Goal: Task Accomplishment & Management: Use online tool/utility

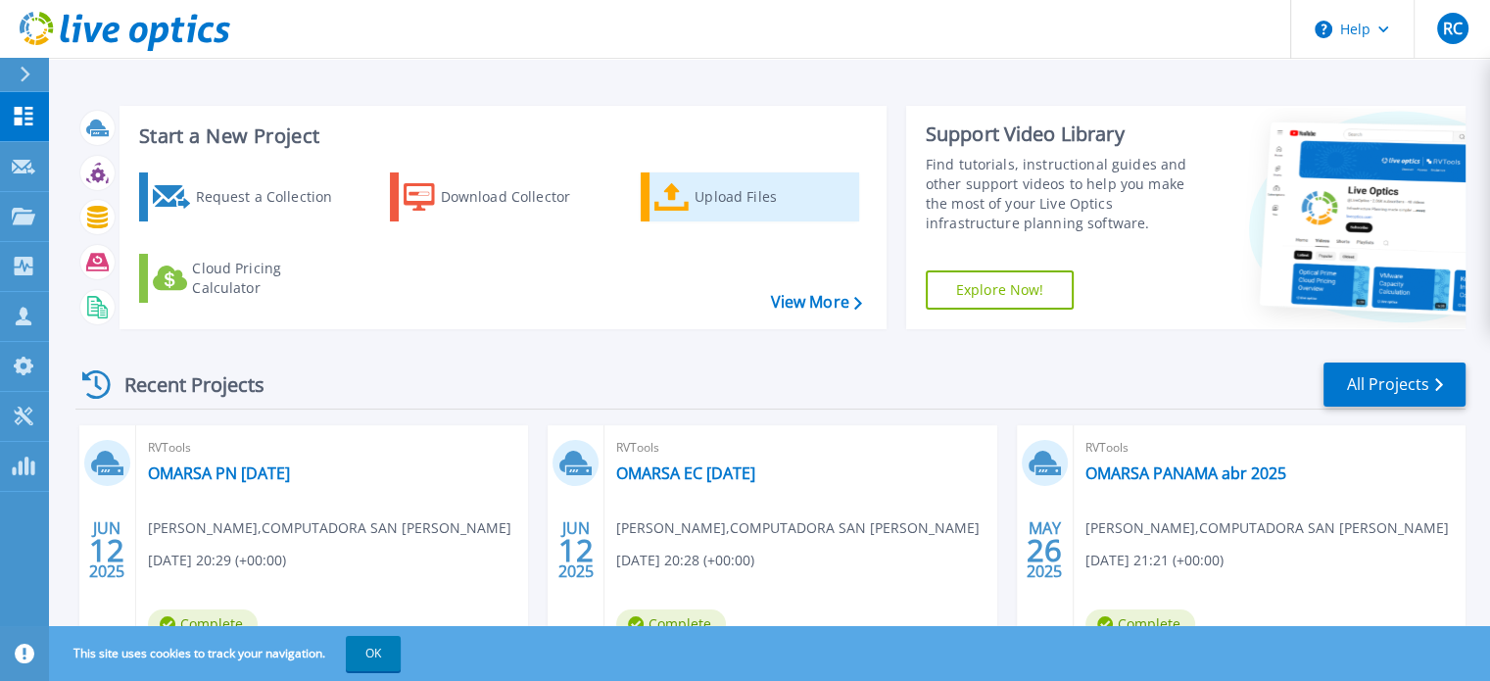
click at [708, 195] on div "Upload Files" at bounding box center [773, 196] width 157 height 39
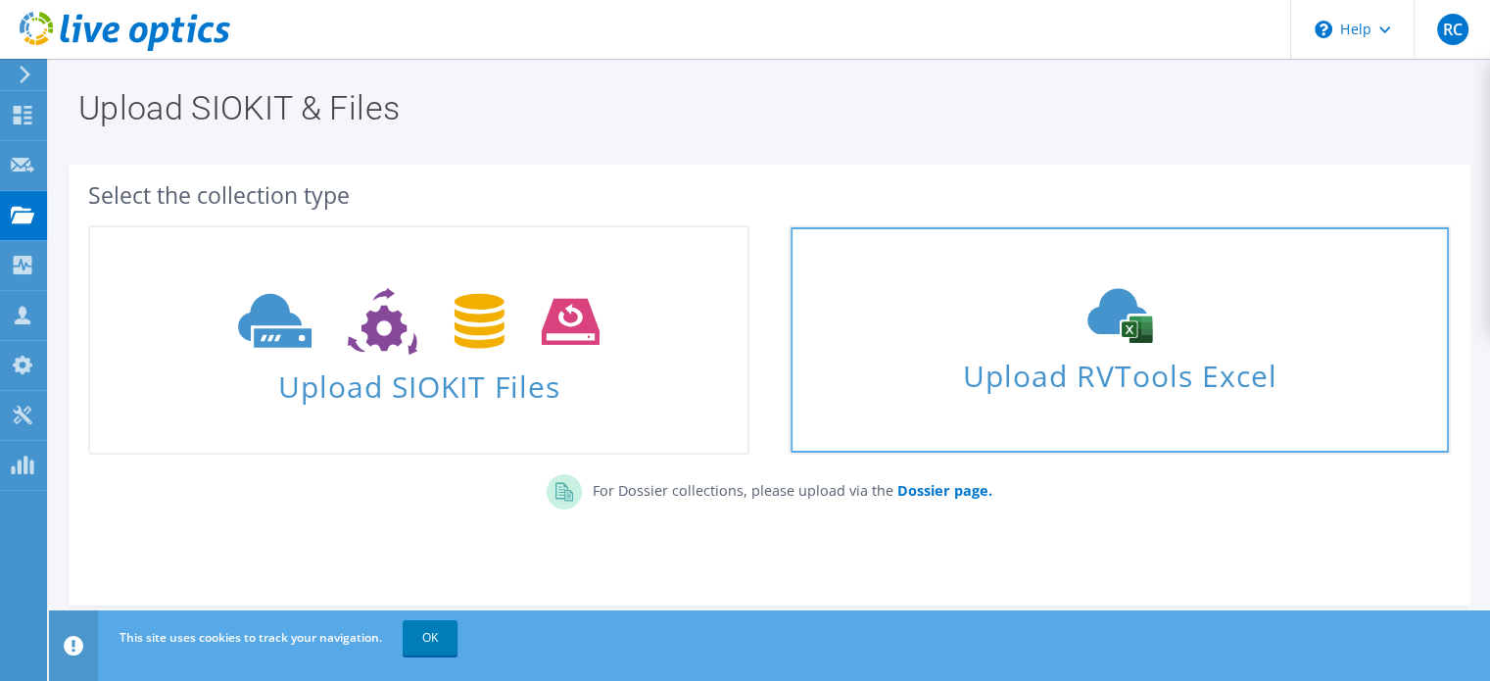
click at [1079, 308] on icon at bounding box center [1120, 315] width 294 height 55
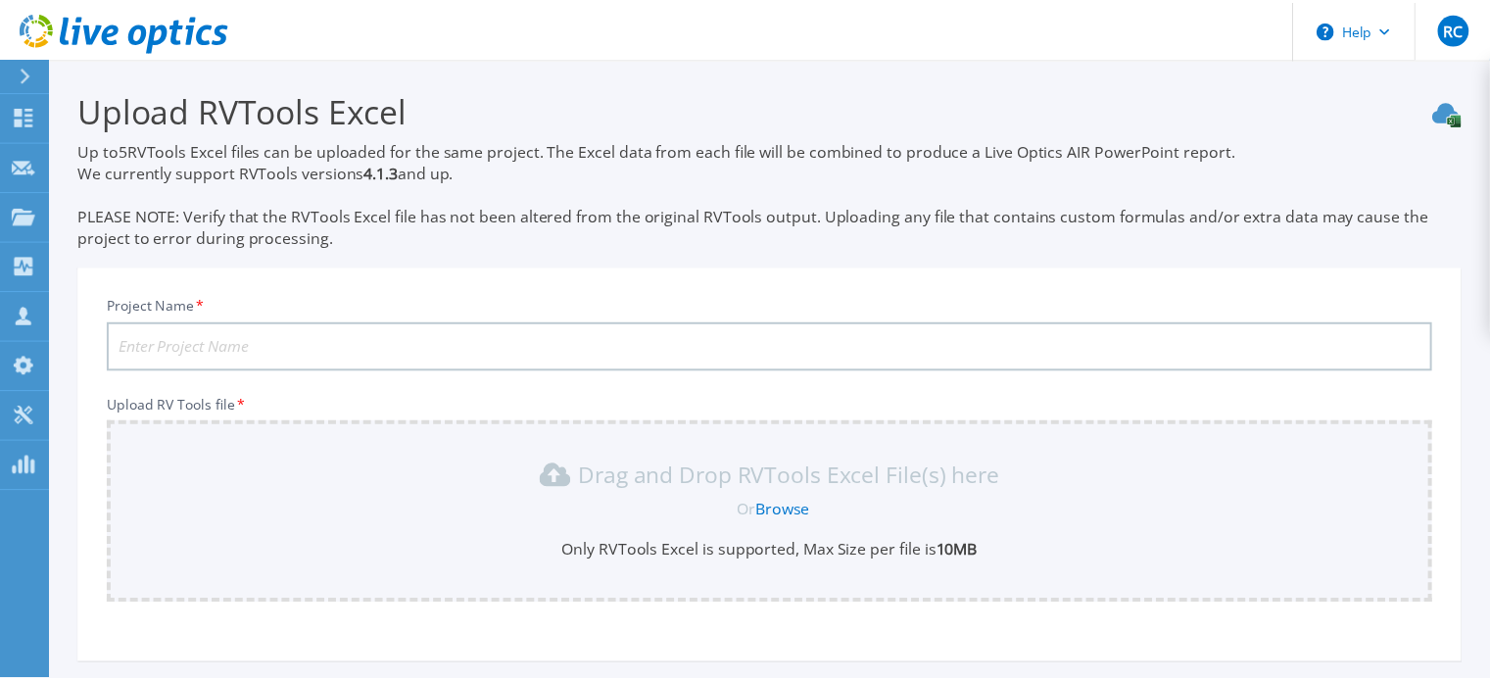
scroll to position [184, 0]
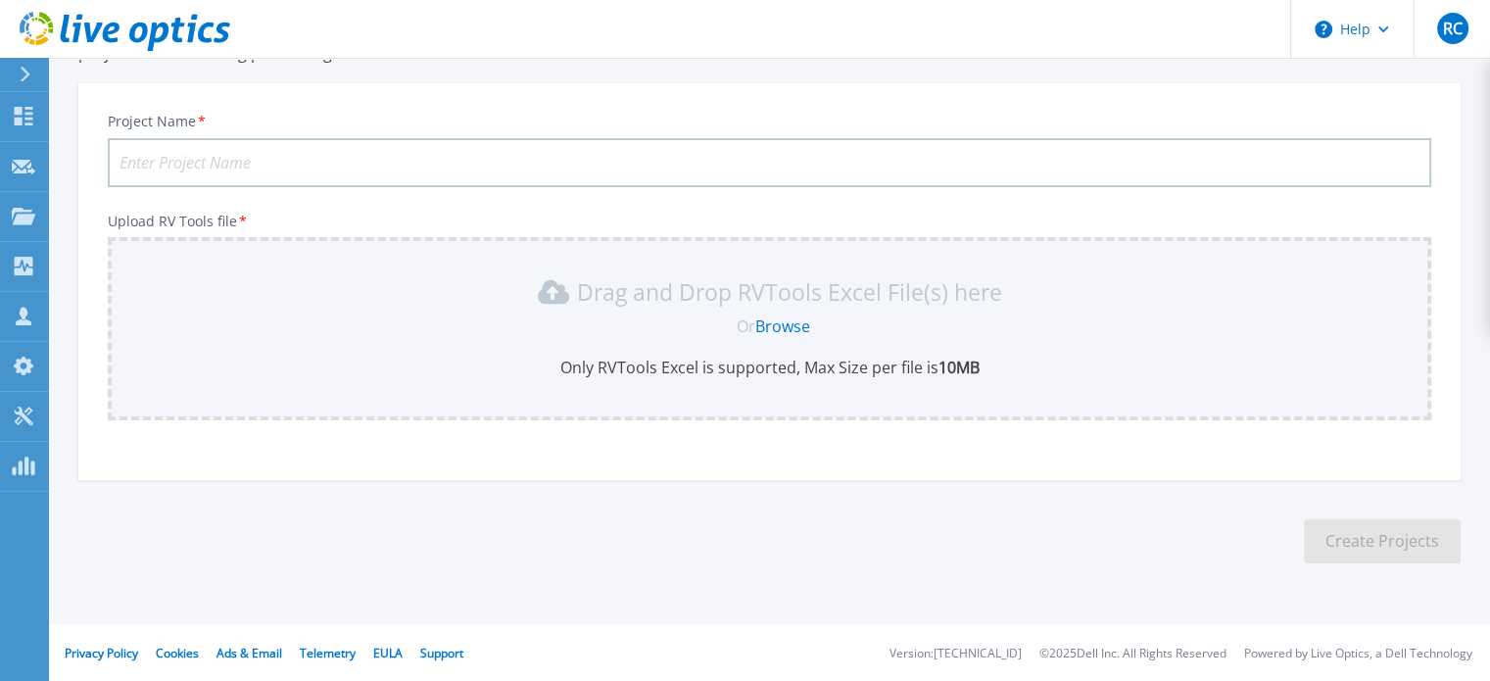
click at [336, 175] on input "Project Name *" at bounding box center [770, 162] width 1324 height 49
click at [278, 152] on input "Project Name *" at bounding box center [770, 162] width 1324 height 49
type input "MACRONEGOCIOS"
click at [792, 321] on link "Browse" at bounding box center [782, 326] width 55 height 22
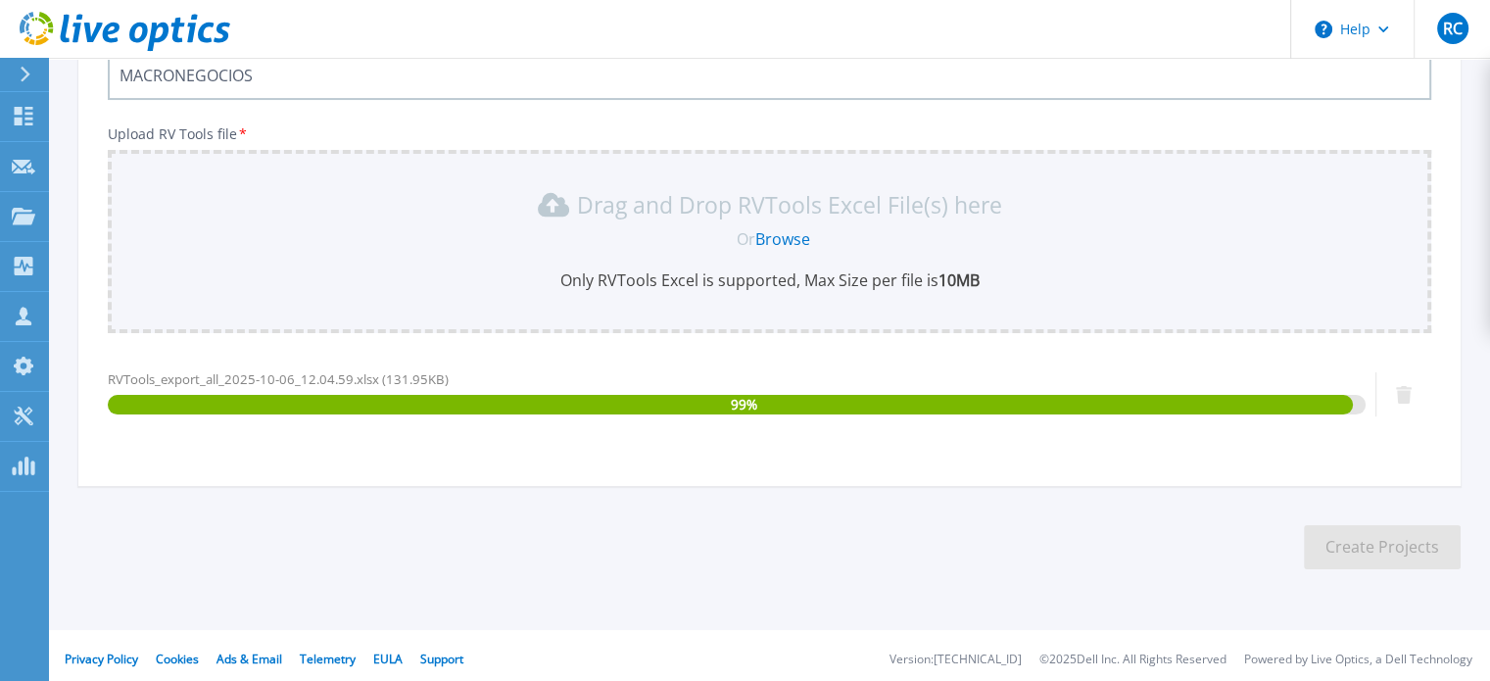
scroll to position [277, 0]
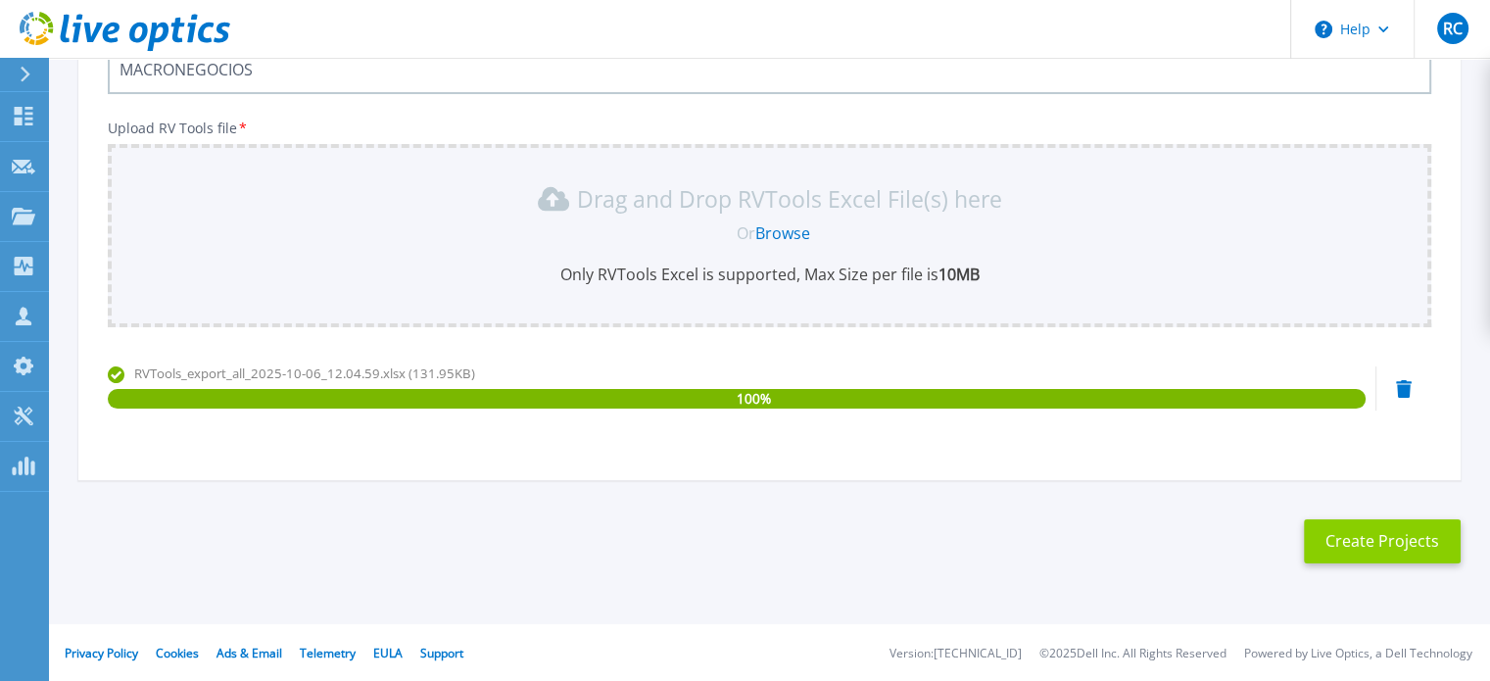
click at [1380, 552] on button "Create Projects" at bounding box center [1382, 541] width 157 height 44
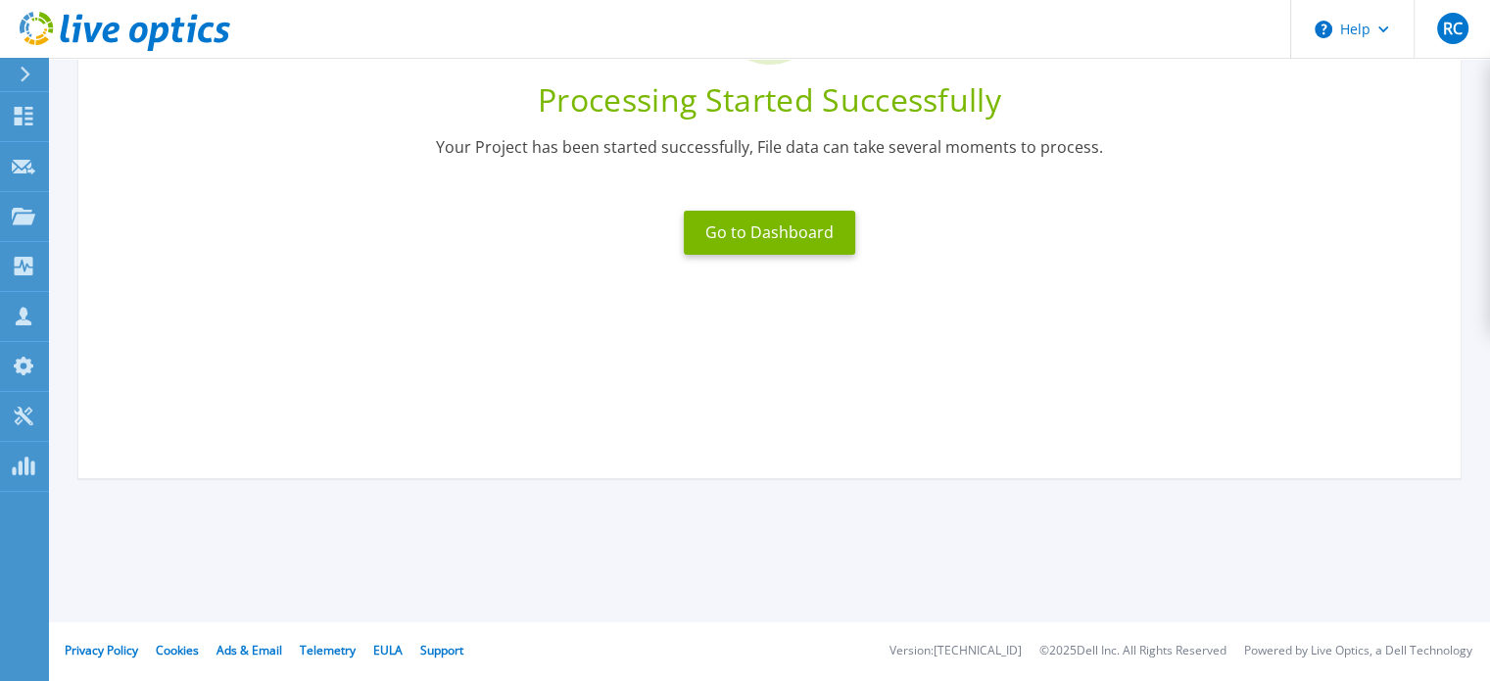
scroll to position [249, 0]
click at [772, 240] on button "Go to Dashboard" at bounding box center [769, 234] width 171 height 44
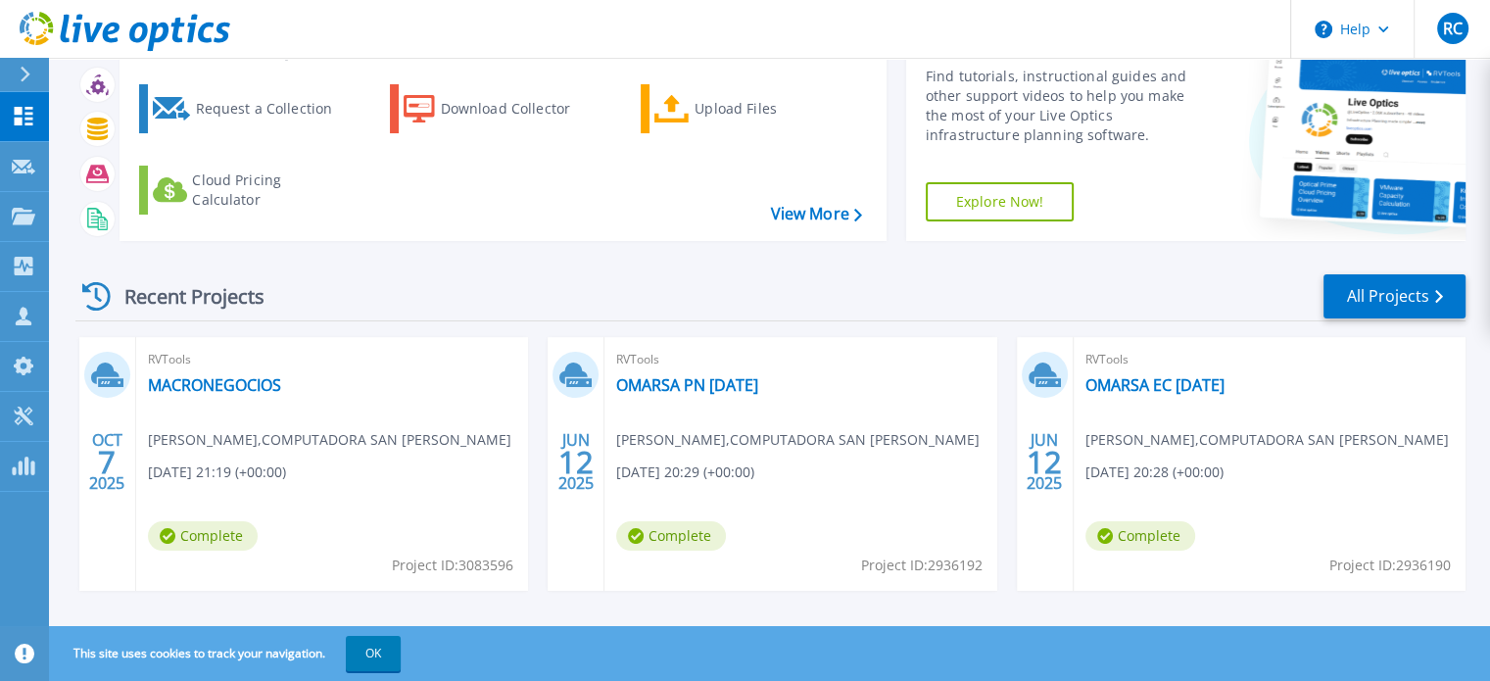
scroll to position [196, 0]
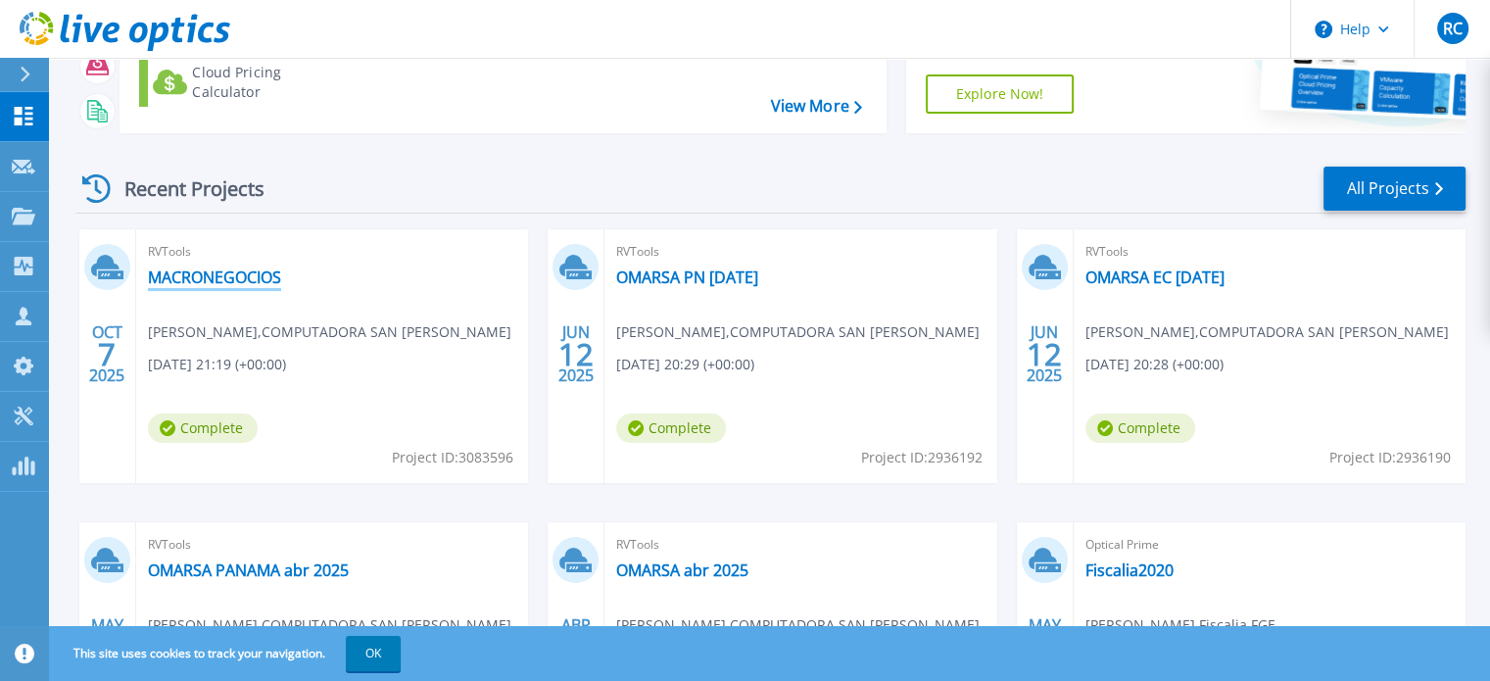
drag, startPoint x: 196, startPoint y: 275, endPoint x: 167, endPoint y: 283, distance: 30.4
click at [167, 283] on link "MACRONEGOCIOS" at bounding box center [214, 277] width 133 height 20
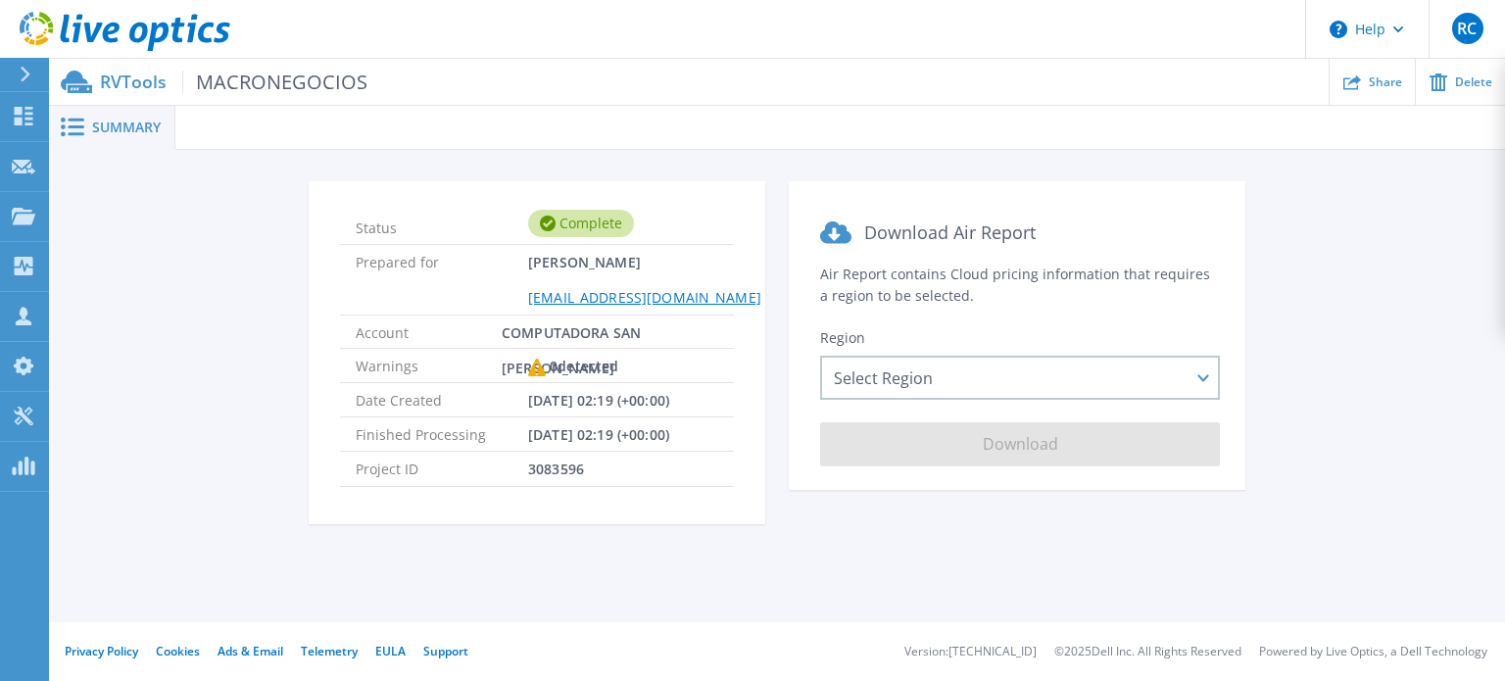
click at [115, 131] on span "Summary" at bounding box center [126, 128] width 69 height 14
click at [140, 124] on span "Summary" at bounding box center [126, 128] width 69 height 14
click at [137, 89] on p "RVTools MACRONEGOCIOS" at bounding box center [233, 82] width 267 height 23
click at [23, 74] on icon at bounding box center [25, 75] width 11 height 16
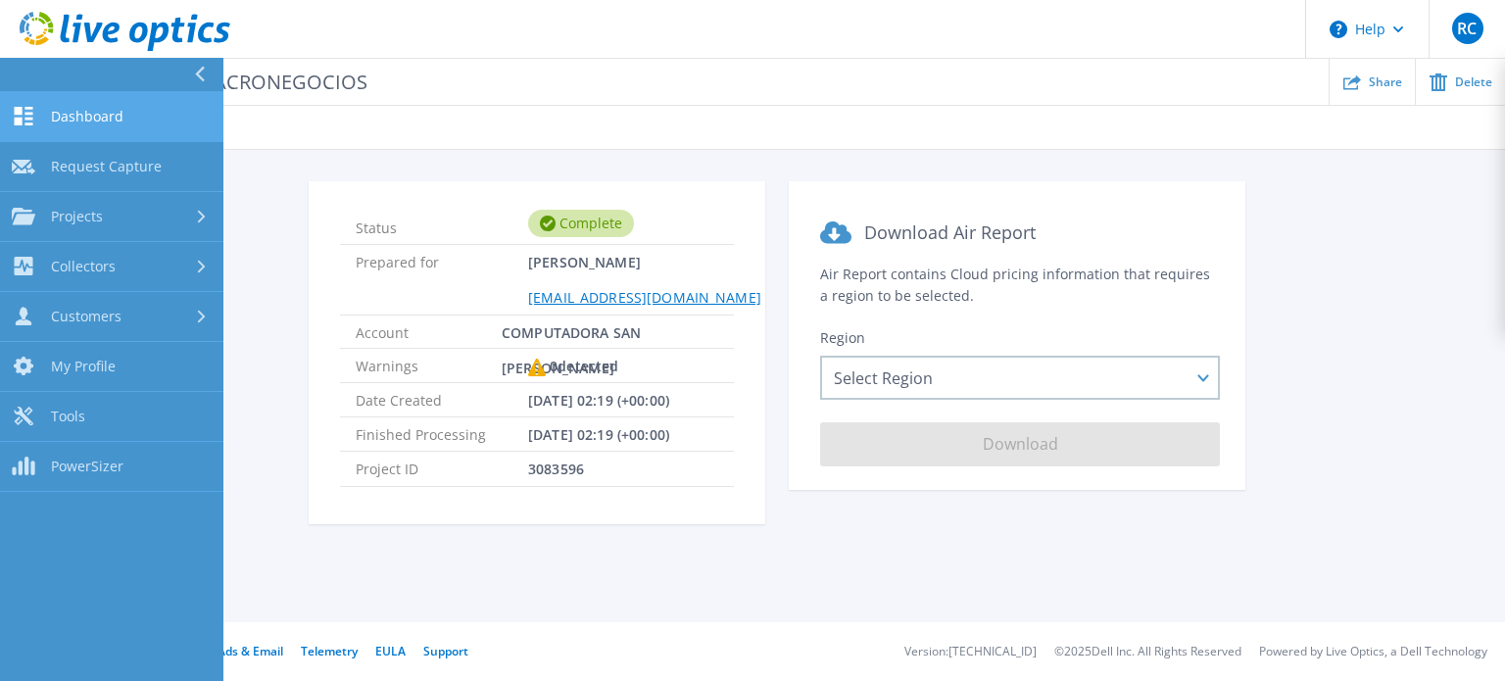
click at [118, 118] on span "Dashboard" at bounding box center [87, 117] width 73 height 18
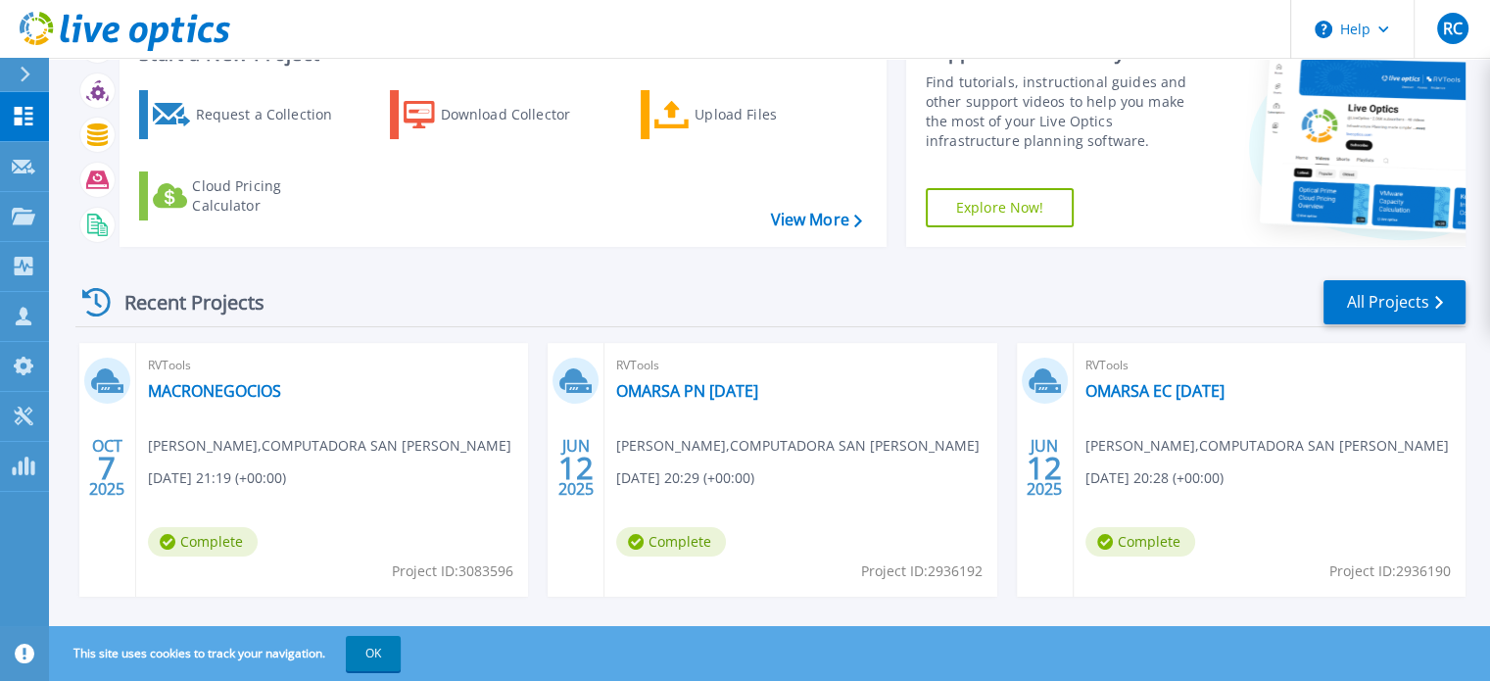
scroll to position [196, 0]
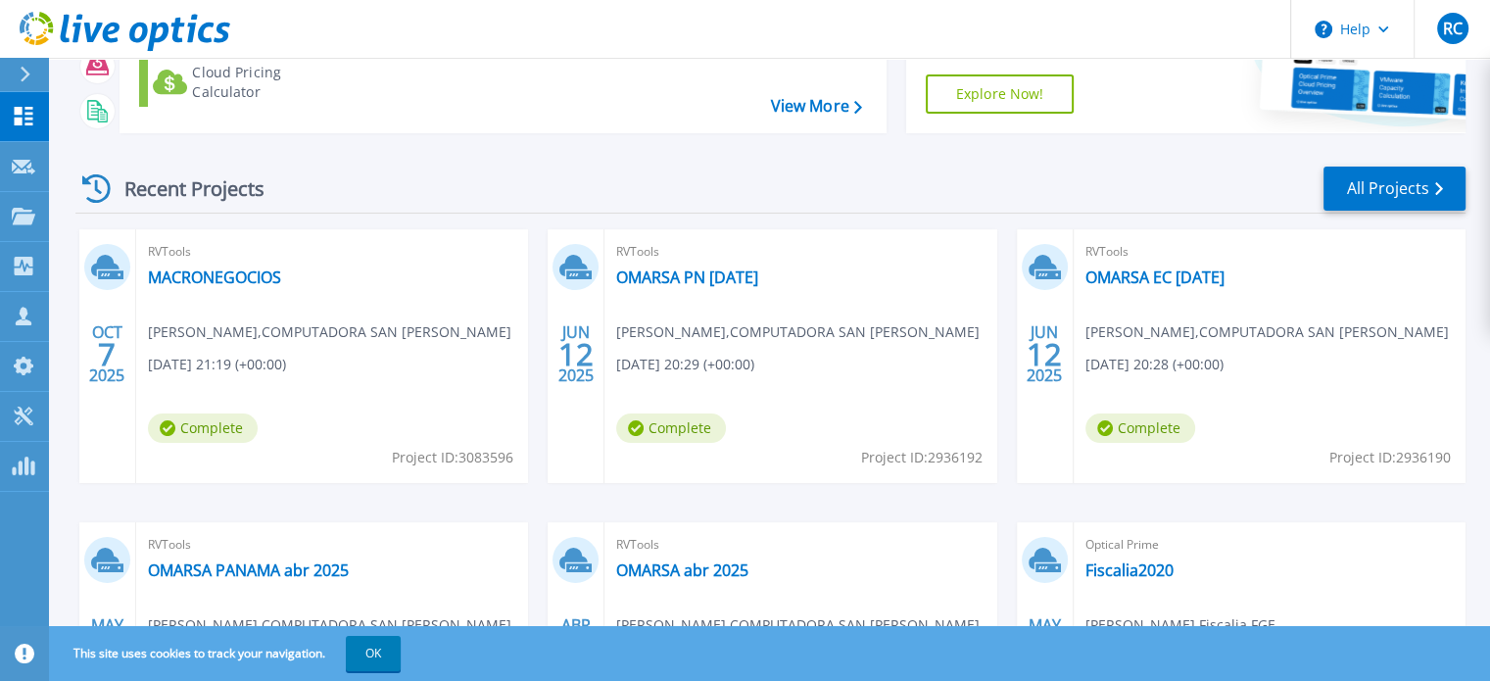
click at [99, 266] on icon at bounding box center [105, 266] width 28 height 22
click at [223, 267] on link "MACRONEGOCIOS" at bounding box center [214, 277] width 133 height 20
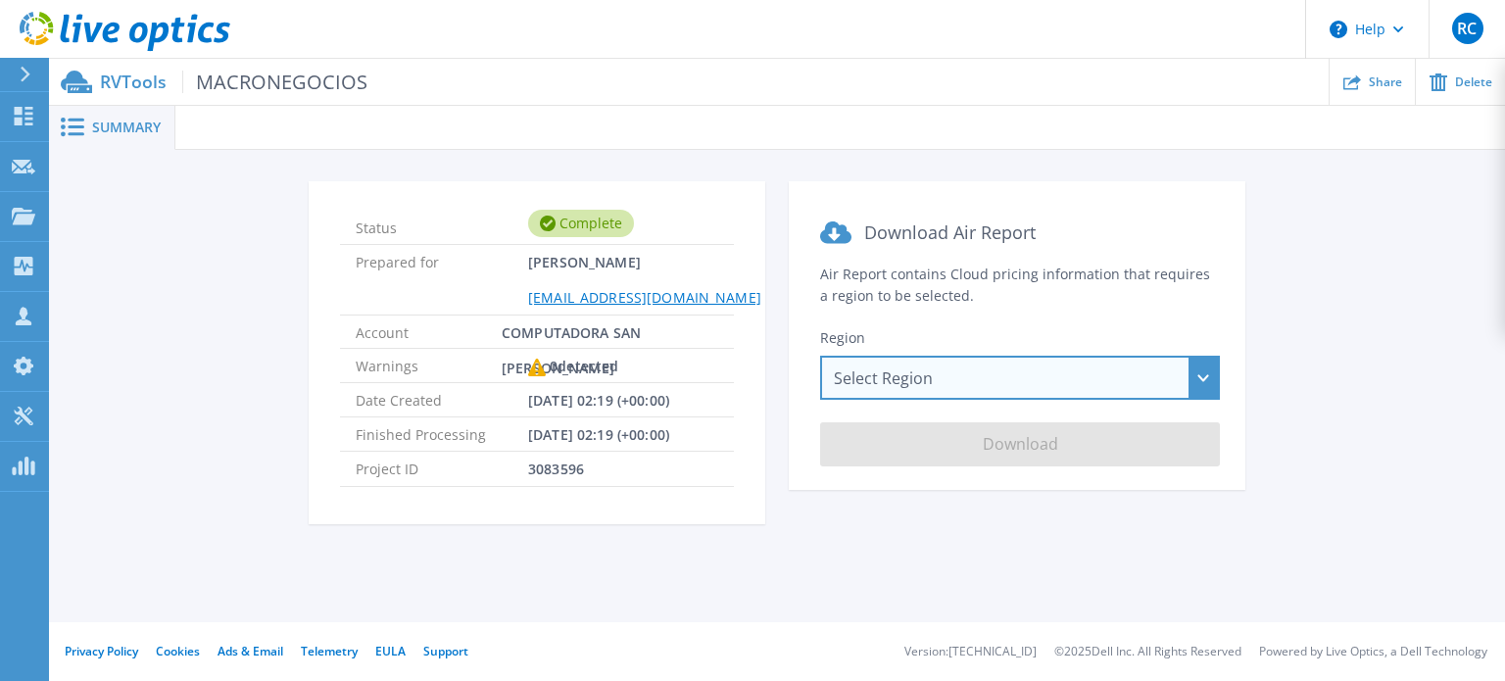
click at [952, 375] on div "Select Region Asia Pacific (Hong Kong) Asia Pacific (Mumbai) Asia Pacific (Seou…" at bounding box center [1020, 378] width 400 height 44
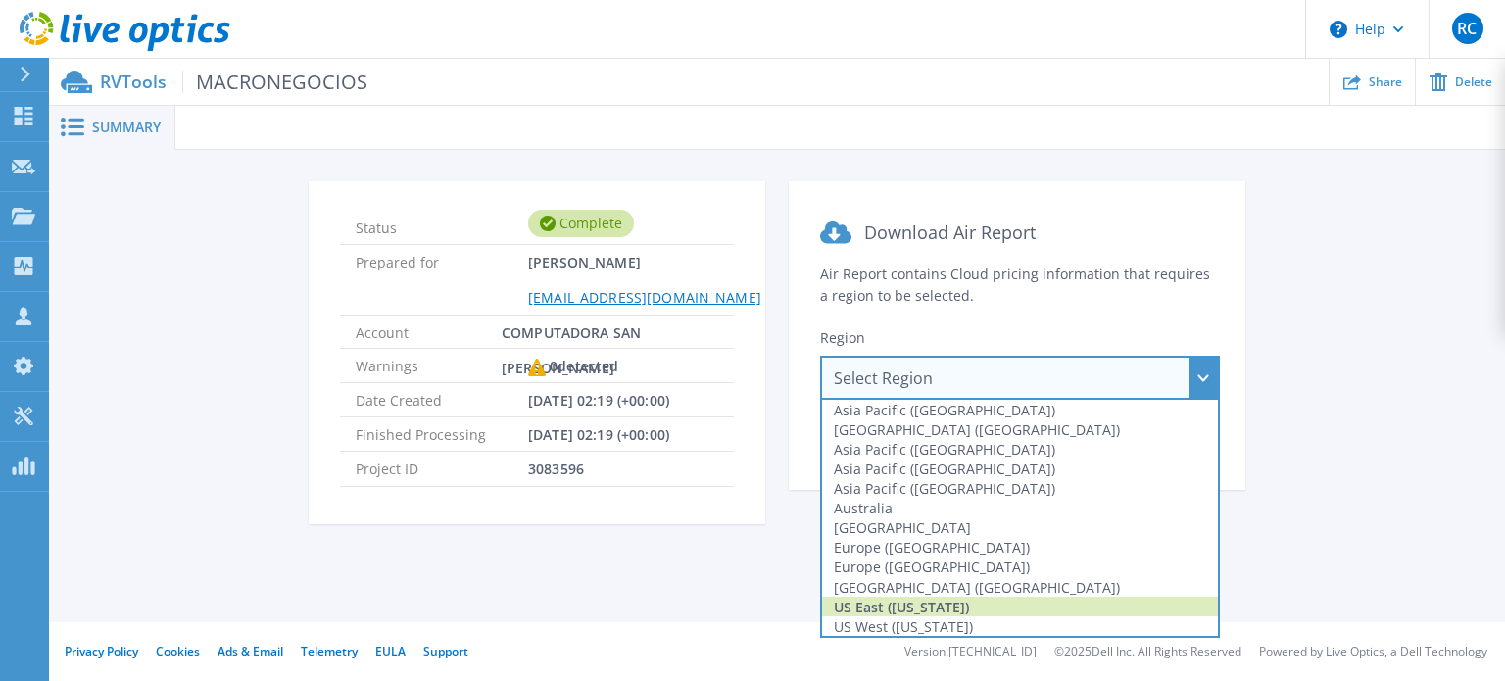
click at [929, 612] on div "US East (Virginia)" at bounding box center [1020, 607] width 396 height 20
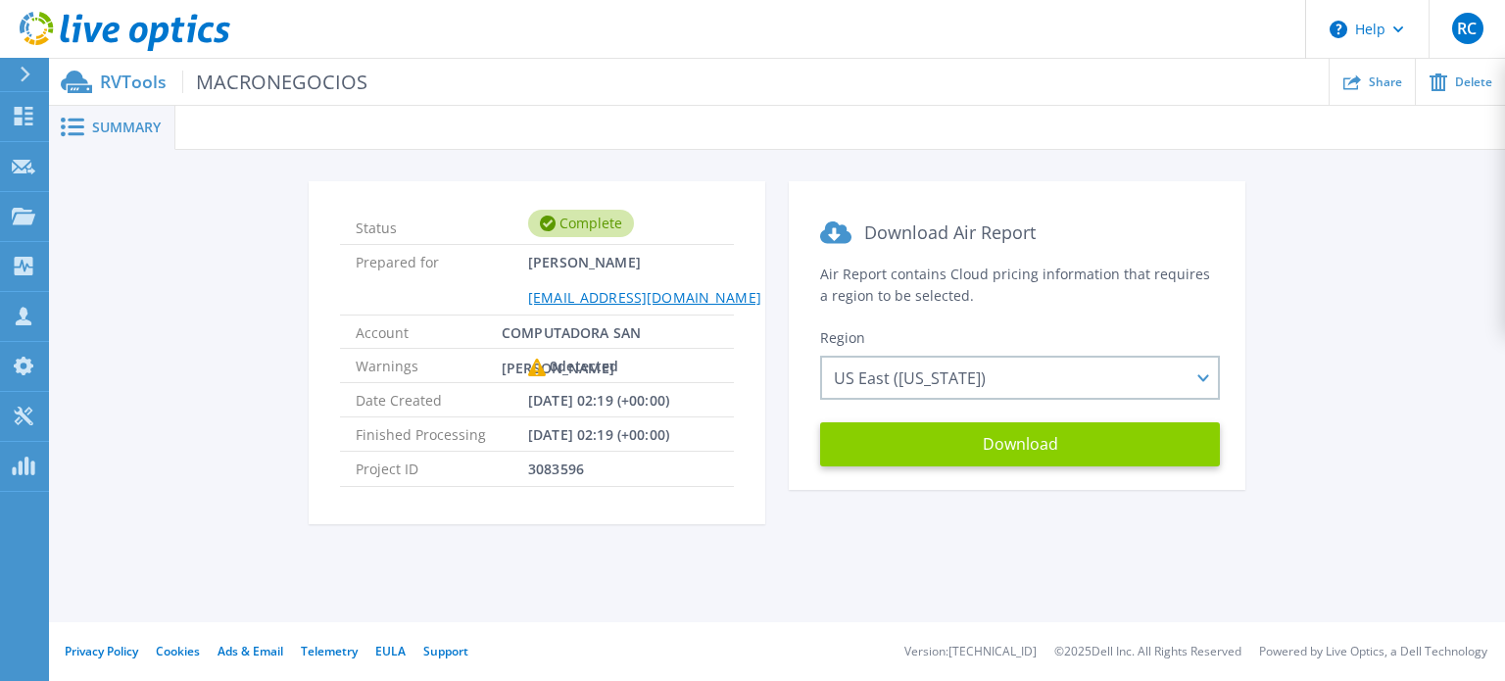
click at [936, 438] on button "Download" at bounding box center [1020, 444] width 400 height 44
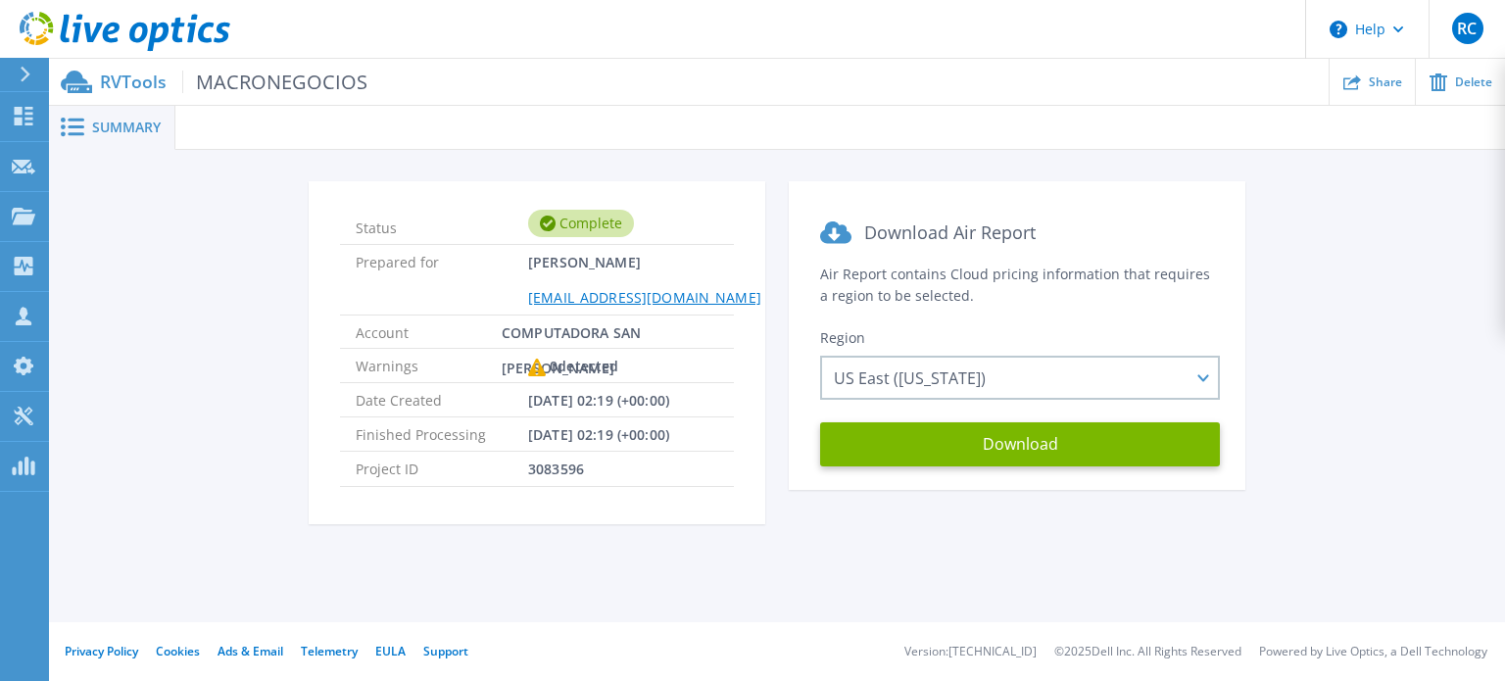
click at [1480, 228] on div "Status Complete Prepared for Rolando Cabrera rcabrera@compsesa.com.ec Account C…" at bounding box center [777, 363] width 1456 height 427
